Goal: Navigation & Orientation: Find specific page/section

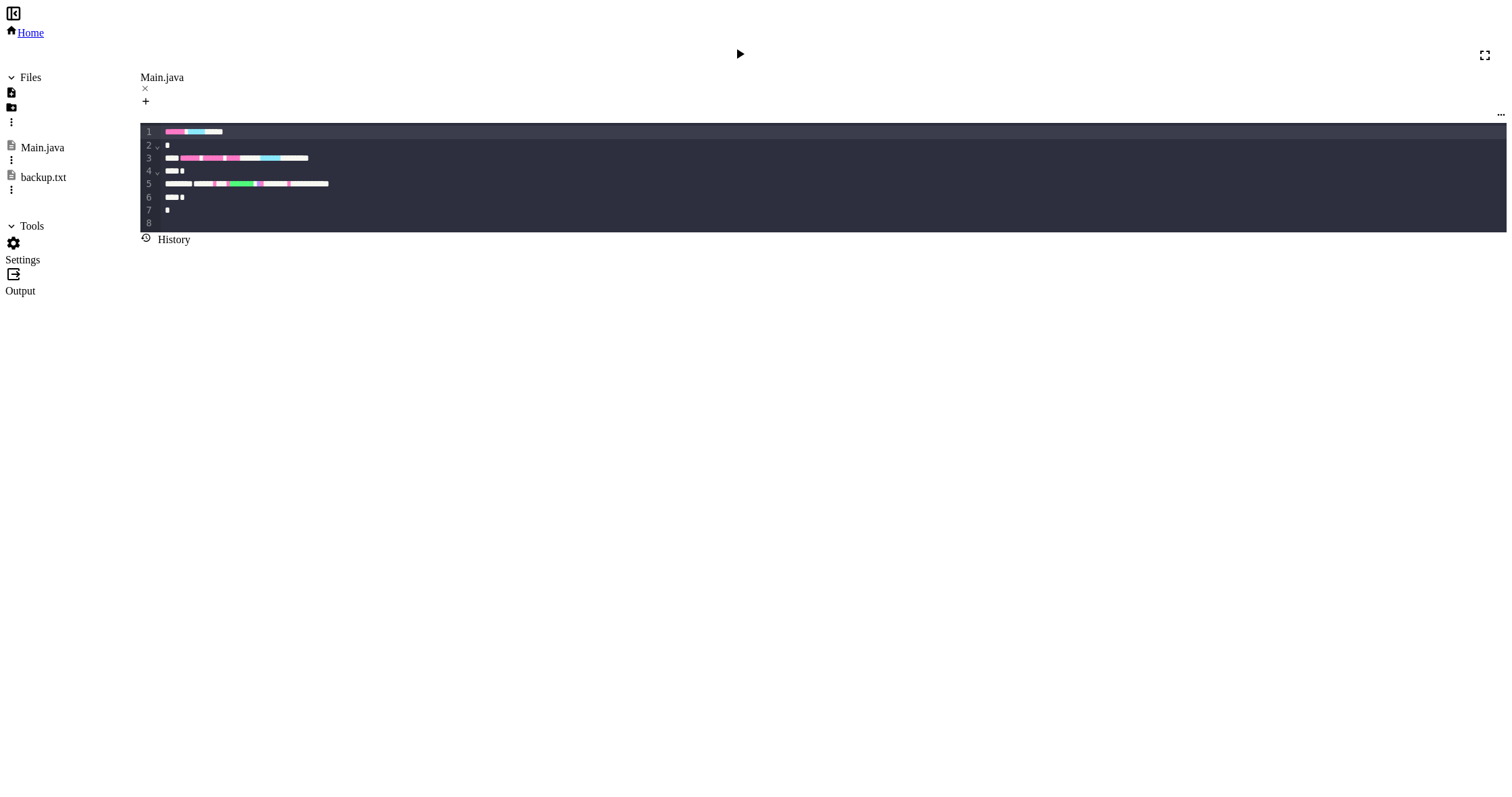
click at [18, 25] on icon at bounding box center [11, 30] width 12 height 12
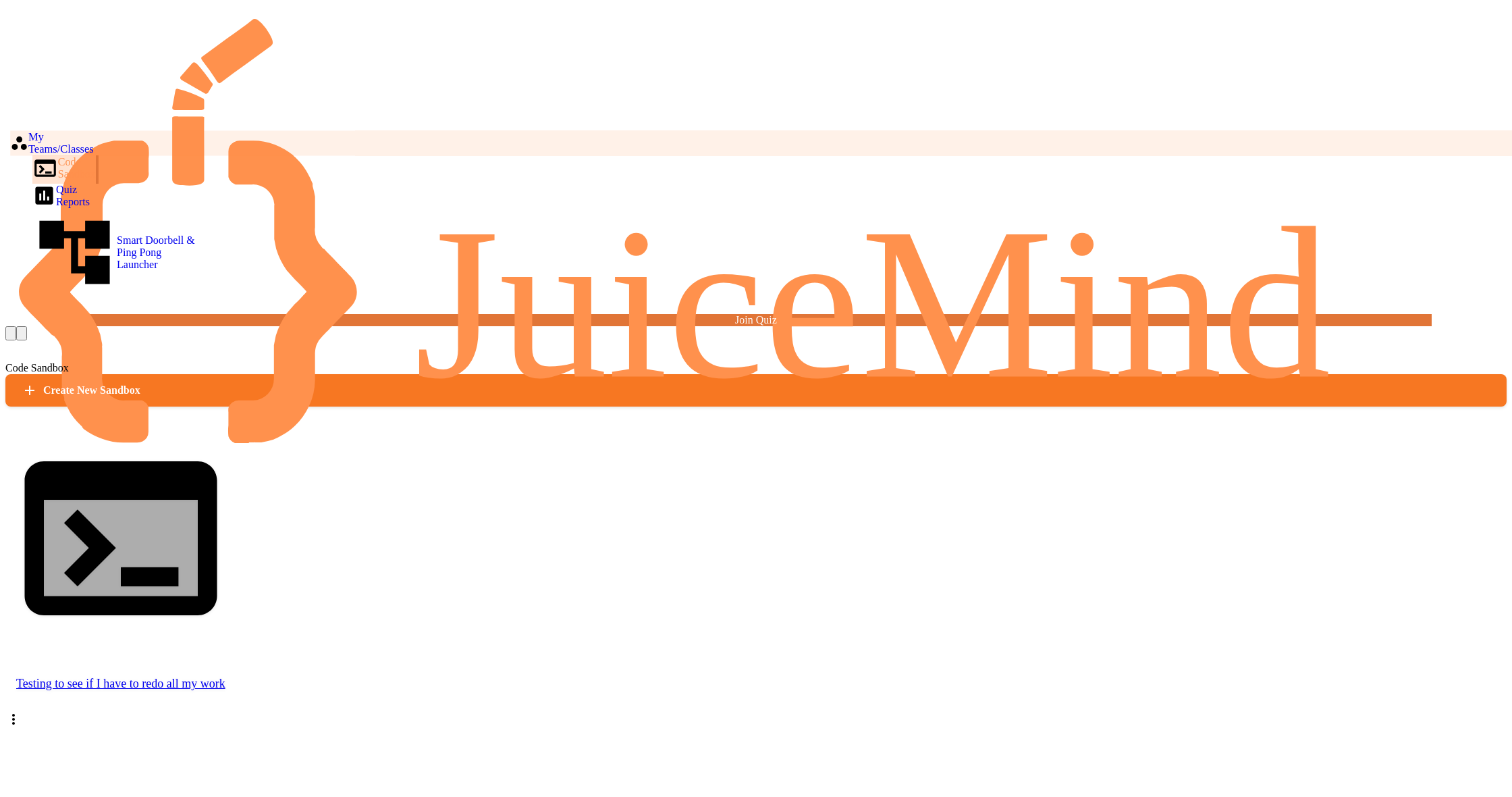
click at [56, 130] on div "My Teams/Classes" at bounding box center [52, 142] width 84 height 25
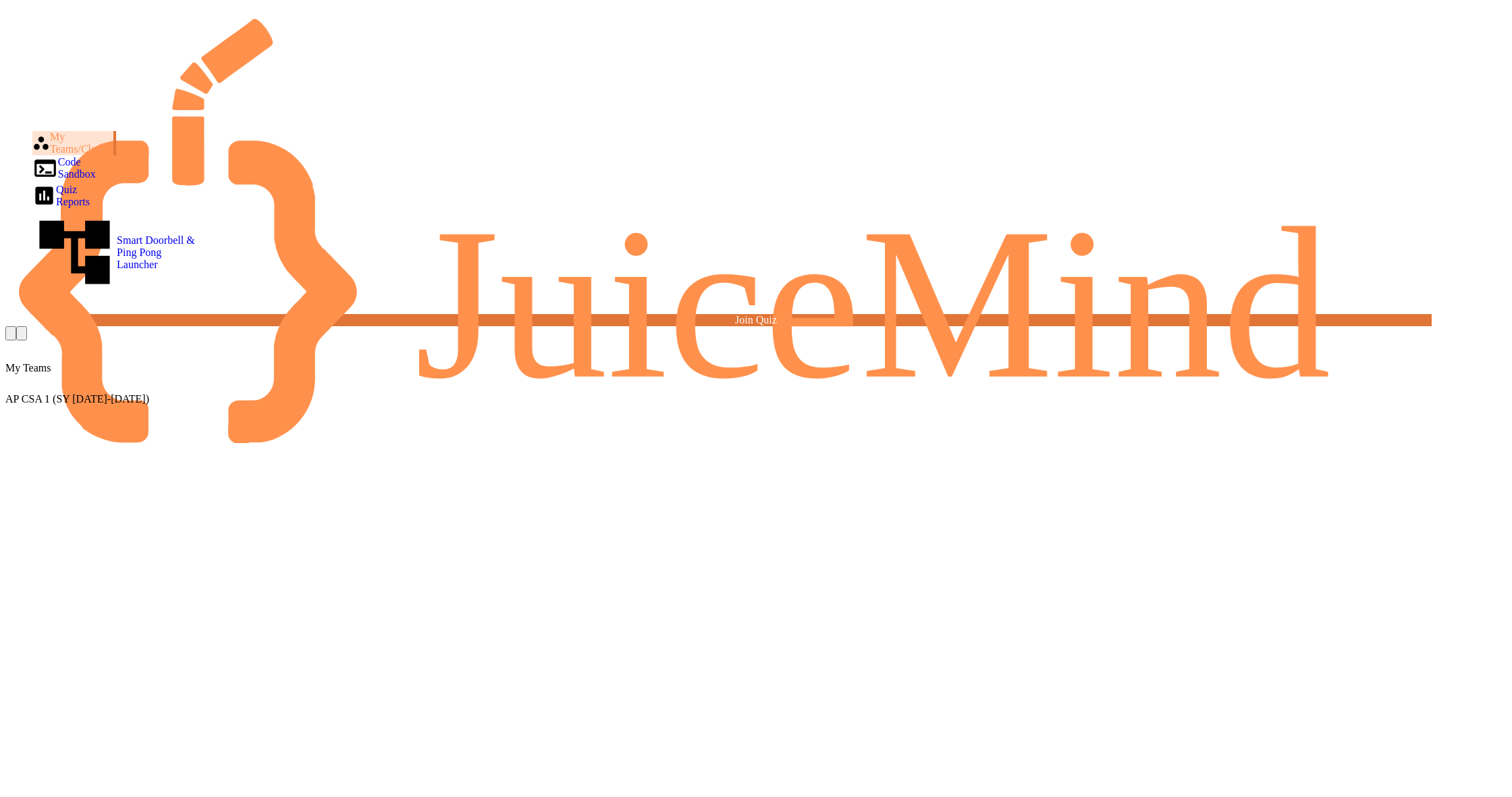
click at [291, 393] on div "AP CSA 1 (SY [DATE]-[DATE])" at bounding box center [756, 399] width 1502 height 12
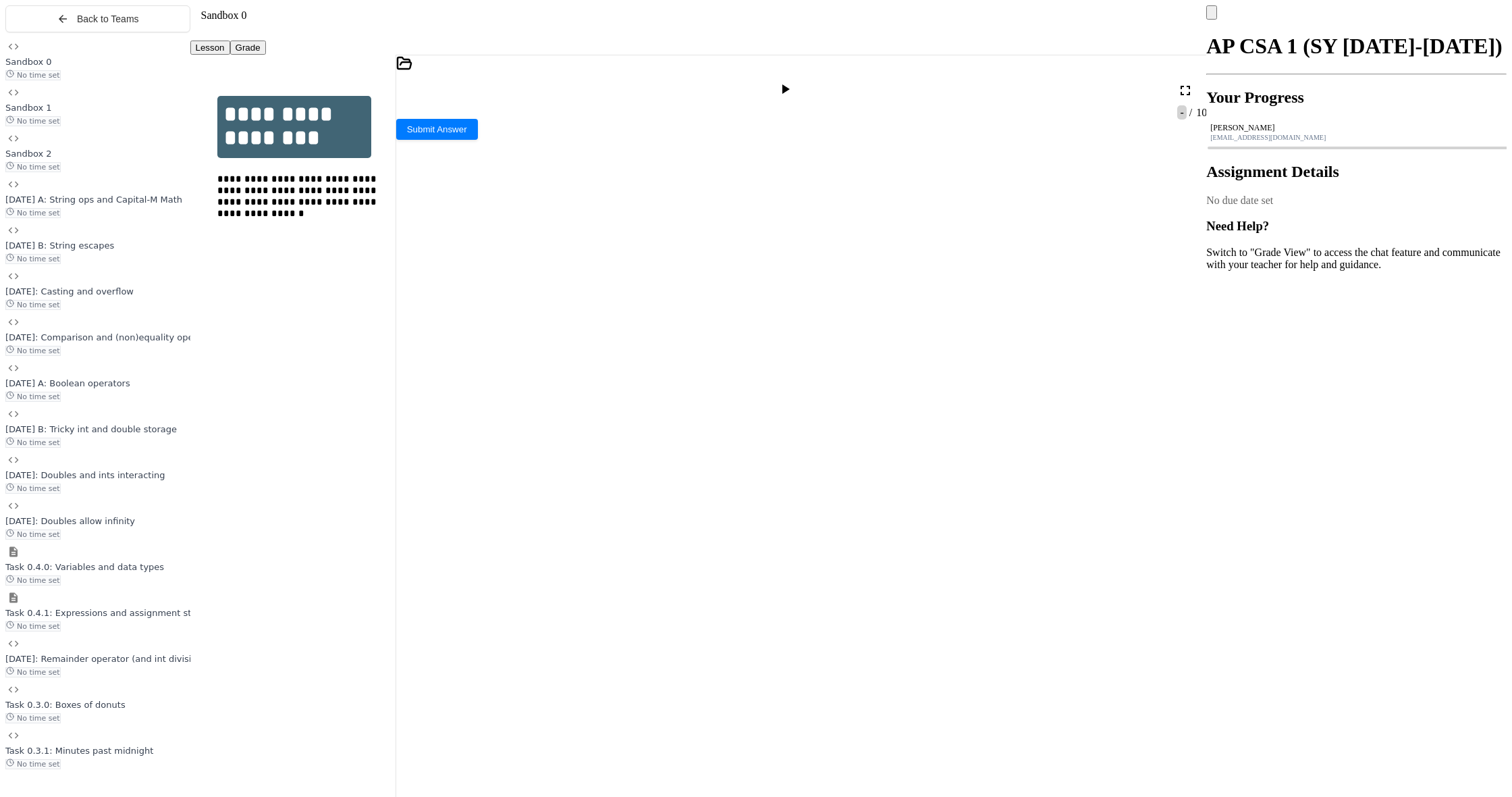
click at [224, 127] on div "**********" at bounding box center [293, 177] width 206 height 220
